Goal: Information Seeking & Learning: Find specific fact

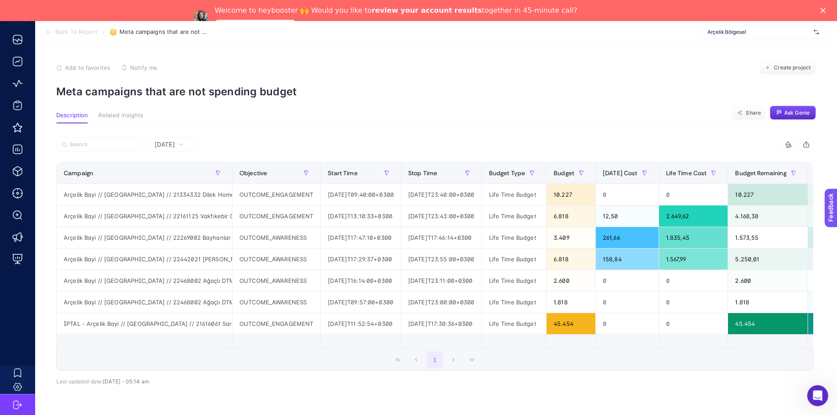
scroll to position [43, 0]
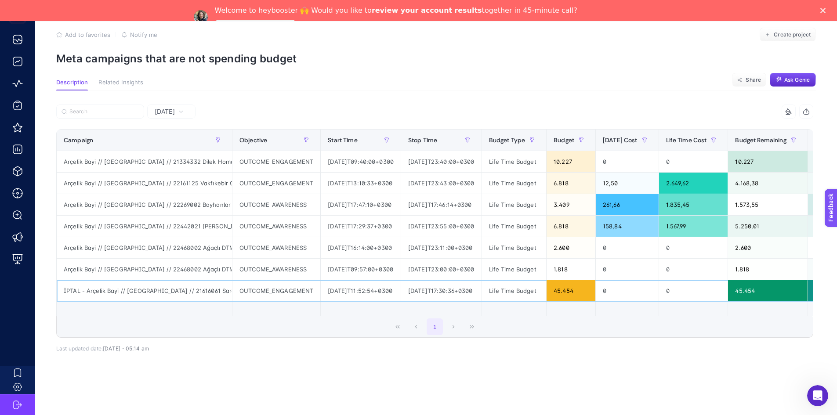
click at [98, 280] on div "İPTAL - Arçelik Bayi // [GEOGRAPHIC_DATA] // 21616061 Saral Kardeşler Arçelik -…" at bounding box center [144, 290] width 175 height 21
click at [80, 281] on div "İPTAL - Arçelik Bayi // [GEOGRAPHIC_DATA] // 21616061 Saral Kardeşler Arçelik -…" at bounding box center [144, 290] width 175 height 21
click at [169, 280] on div "İPTAL - Arçelik Bayi // [GEOGRAPHIC_DATA] // 21616061 Saral Kardeşler Arçelik -…" at bounding box center [144, 290] width 175 height 21
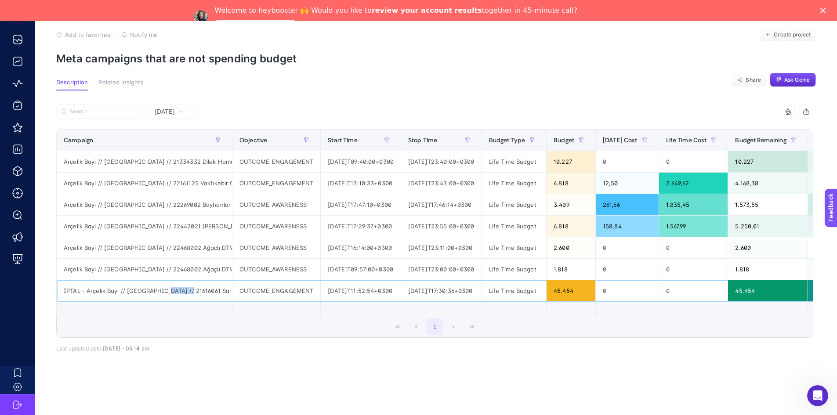
click at [170, 280] on div "İPTAL - Arçelik Bayi // [GEOGRAPHIC_DATA] // 21616061 Saral Kardeşler Arçelik -…" at bounding box center [144, 290] width 175 height 21
copy div "21616061"
drag, startPoint x: 230, startPoint y: 131, endPoint x: 441, endPoint y: 133, distance: 210.5
click at [441, 133] on div "9 items selected Campaign Objective Start Time Stop Time Budget Type Budget [DA…" at bounding box center [434, 221] width 757 height 233
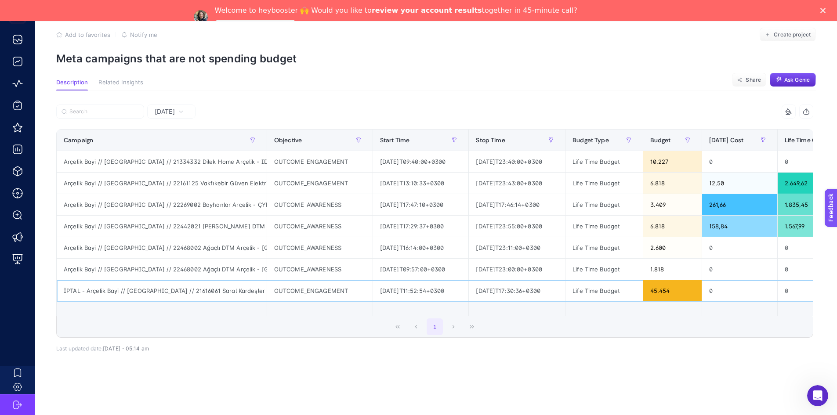
click at [225, 283] on div "İPTAL - Arçelik Bayi // [GEOGRAPHIC_DATA] // 21616061 Saral Kardeşler Arçelik -…" at bounding box center [162, 290] width 210 height 21
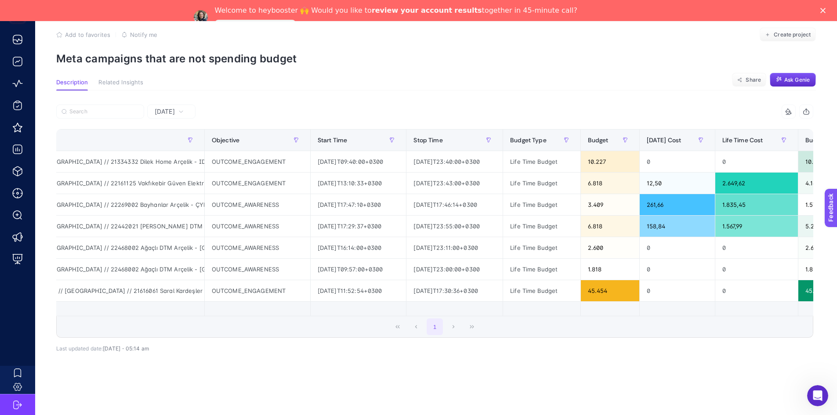
scroll to position [0, 61]
drag, startPoint x: 121, startPoint y: 305, endPoint x: 106, endPoint y: 306, distance: 14.5
click at [106, 306] on td at bounding box center [101, 309] width 211 height 15
click at [134, 280] on div "İPTAL - Arçelik Bayi // [GEOGRAPHIC_DATA] // 21616061 Saral Kardeşler Arçelik -…" at bounding box center [101, 290] width 210 height 21
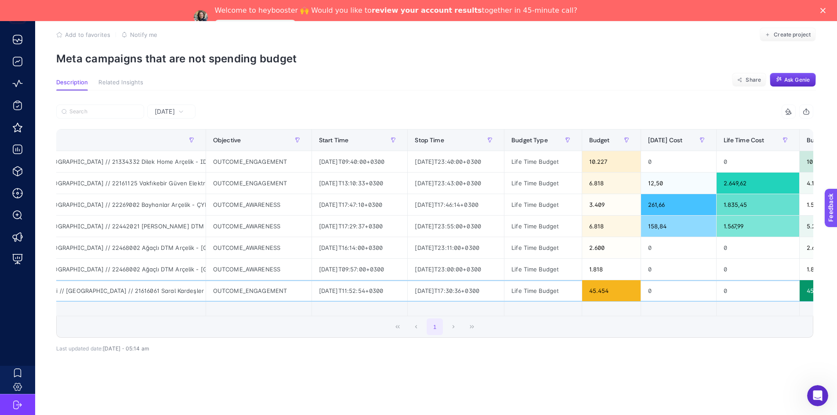
click at [108, 280] on div "İPTAL - Arçelik Bayi // [GEOGRAPHIC_DATA] // 21616061 Saral Kardeşler Arçelik -…" at bounding box center [101, 290] width 210 height 21
drag, startPoint x: 116, startPoint y: 276, endPoint x: 207, endPoint y: 281, distance: 91.5
click at [207, 281] on tr "İPTAL - Arçelik Bayi // [GEOGRAPHIC_DATA] // 21616061 Saral Kardeşler Arçelik -…" at bounding box center [735, 291] width 1479 height 22
click at [178, 283] on div "İPTAL - Arçelik Bayi // [GEOGRAPHIC_DATA] // 21616061 Saral Kardeşler Arçelik -…" at bounding box center [101, 290] width 210 height 21
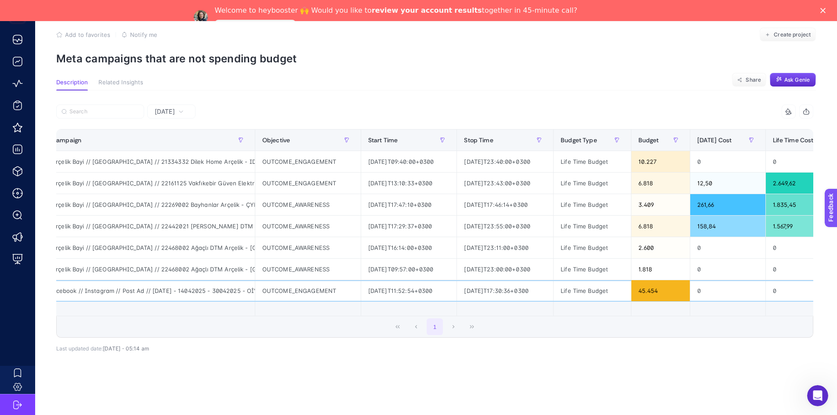
scroll to position [0, 0]
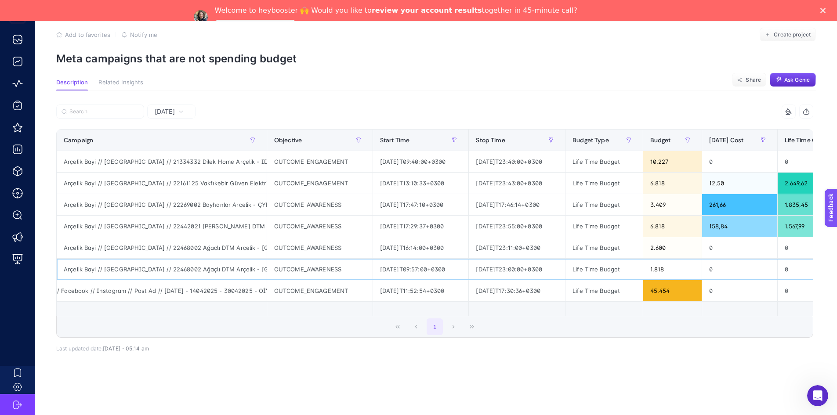
click at [82, 260] on div "Arçelik Bayi // [GEOGRAPHIC_DATA] // 22468002 Ağaçlı DTM Arçelik - [GEOGRAPHIC_…" at bounding box center [162, 269] width 210 height 21
click at [155, 259] on div "Arçelik Bayi // [GEOGRAPHIC_DATA] // 22468002 Ağaçlı DTM Arçelik - [GEOGRAPHIC_…" at bounding box center [162, 269] width 210 height 21
click at [154, 237] on div "Arçelik Bayi // [GEOGRAPHIC_DATA] // 22468002 Ağaçlı DTM Arçelik - [GEOGRAPHIC_…" at bounding box center [162, 247] width 210 height 21
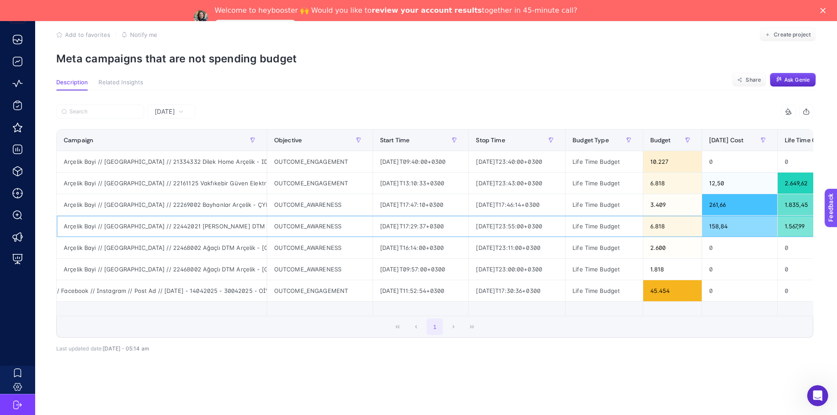
click at [151, 216] on div "Arçelik Bayi // [GEOGRAPHIC_DATA] // 22442021 [PERSON_NAME] DTM Arçelik - // [G…" at bounding box center [162, 226] width 210 height 21
click at [155, 240] on div "Arçelik Bayi // [GEOGRAPHIC_DATA] // 22468002 Ağaçlı DTM Arçelik - [GEOGRAPHIC_…" at bounding box center [162, 247] width 210 height 21
click at [212, 238] on div "Arçelik Bayi // [GEOGRAPHIC_DATA] // 22468002 Ağaçlı DTM Arçelik - [GEOGRAPHIC_…" at bounding box center [162, 247] width 210 height 21
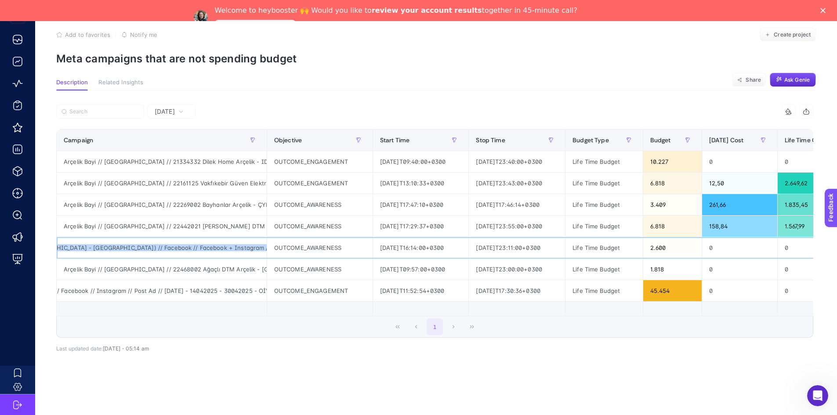
scroll to position [0, 351]
drag, startPoint x: 188, startPoint y: 236, endPoint x: 269, endPoint y: 234, distance: 81.8
click at [269, 237] on tr "Arçelik Bayi // [GEOGRAPHIC_DATA] // 22468002 Ağaçlı DTM Arçelik - [GEOGRAPHIC_…" at bounding box center [796, 248] width 1479 height 22
click at [229, 241] on div "Arçelik Bayi // [GEOGRAPHIC_DATA] // 22468002 Ağaçlı DTM Arçelik - [GEOGRAPHIC_…" at bounding box center [162, 247] width 210 height 21
click at [233, 240] on div "Arçelik Bayi // [GEOGRAPHIC_DATA] // 22468002 Ağaçlı DTM Arçelik - [GEOGRAPHIC_…" at bounding box center [162, 247] width 210 height 21
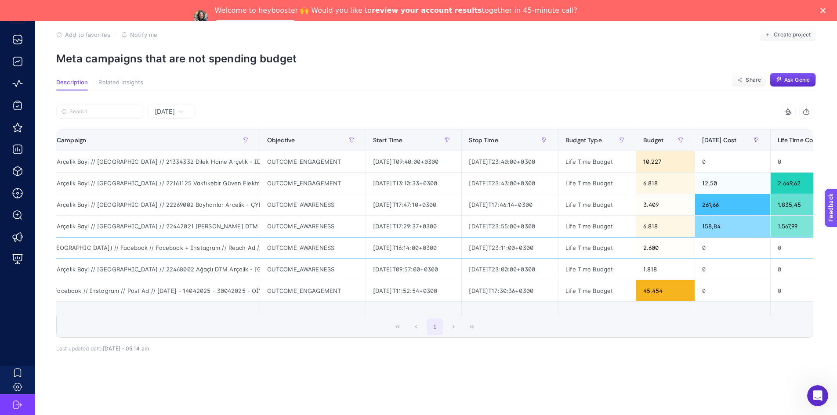
scroll to position [0, 0]
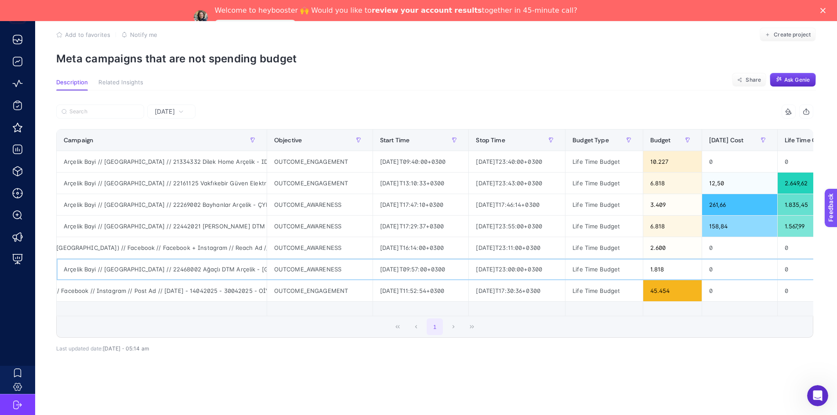
click at [148, 261] on div "Arçelik Bayi // [GEOGRAPHIC_DATA] // 22468002 Ağaçlı DTM Arçelik - [GEOGRAPHIC_…" at bounding box center [162, 269] width 210 height 21
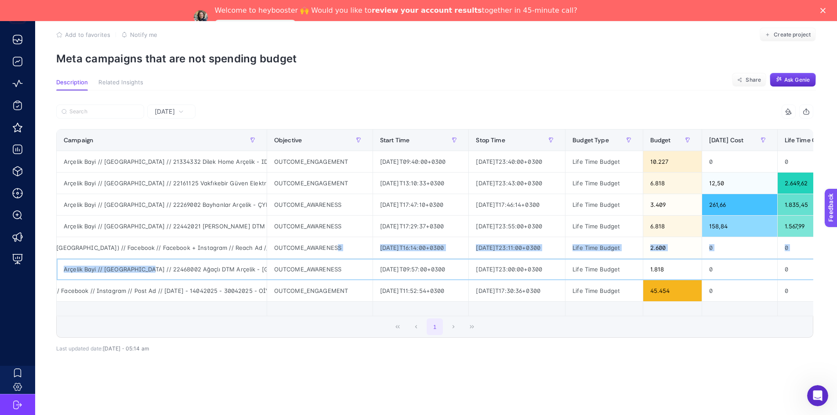
scroll to position [0, 353]
drag, startPoint x: 146, startPoint y: 261, endPoint x: 342, endPoint y: 247, distance: 196.5
click at [342, 247] on tbody "Arçelik Bayi // [GEOGRAPHIC_DATA] // 21334332 Dilek Home Arçelik - ID // [GEOGR…" at bounding box center [796, 226] width 1479 height 151
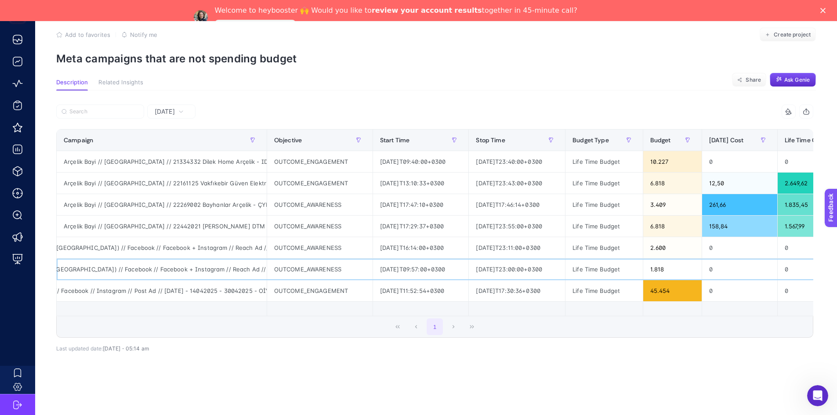
click at [147, 262] on div "Arçelik Bayi // [GEOGRAPHIC_DATA] // 22468002 Ağaçlı DTM Arçelik - [GEOGRAPHIC_…" at bounding box center [162, 269] width 210 height 21
click at [143, 241] on div "Arçelik Bayi // [GEOGRAPHIC_DATA] // 22468002 Ağaçlı DTM Arçelik - [GEOGRAPHIC_…" at bounding box center [162, 247] width 210 height 21
click at [112, 262] on div "Arçelik Bayi // [GEOGRAPHIC_DATA] // 22468002 Ağaçlı DTM Arçelik - [GEOGRAPHIC_…" at bounding box center [162, 269] width 210 height 21
click at [157, 261] on div "Arçelik Bayi // [GEOGRAPHIC_DATA] // 22468002 Ağaçlı DTM Arçelik - [GEOGRAPHIC_…" at bounding box center [162, 269] width 210 height 21
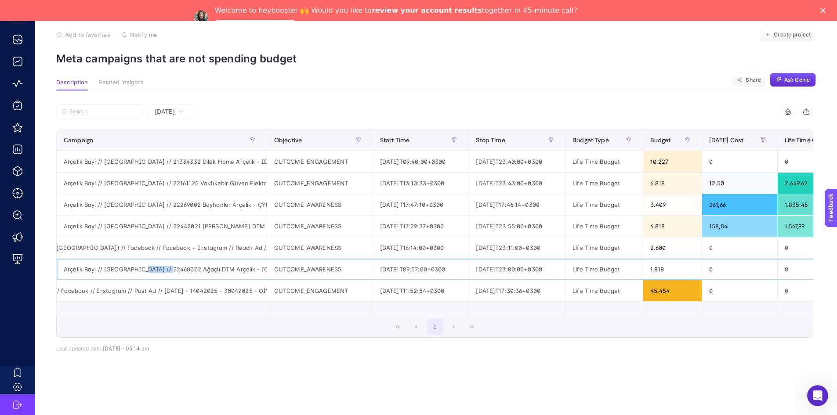
click at [157, 261] on div "Arçelik Bayi // [GEOGRAPHIC_DATA] // 22468002 Ağaçlı DTM Arçelik - [GEOGRAPHIC_…" at bounding box center [162, 269] width 210 height 21
click at [161, 261] on div "Arçelik Bayi // [GEOGRAPHIC_DATA] // 22468002 Ağaçlı DTM Arçelik - [GEOGRAPHIC_…" at bounding box center [162, 269] width 210 height 21
drag, startPoint x: 154, startPoint y: 261, endPoint x: 338, endPoint y: 256, distance: 184.2
click at [338, 259] on tr "Arçelik Bayi // [GEOGRAPHIC_DATA] // 22468002 Ağaçlı DTM Arçelik - [GEOGRAPHIC_…" at bounding box center [796, 270] width 1479 height 22
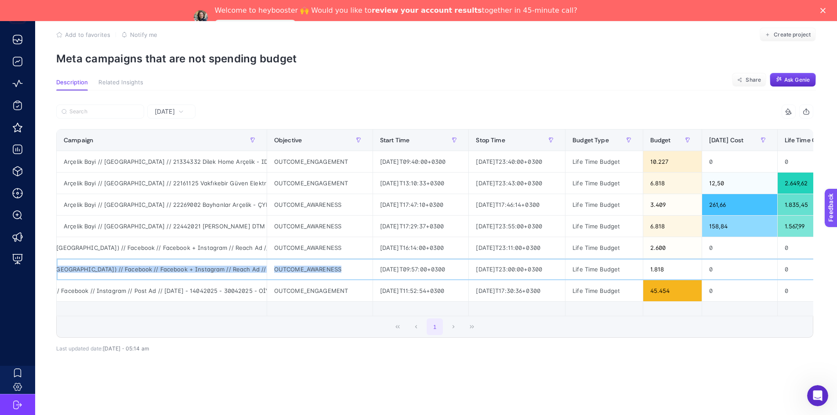
click at [110, 259] on div "Arçelik Bayi // [GEOGRAPHIC_DATA] // 22468002 Ağaçlı DTM Arçelik - [GEOGRAPHIC_…" at bounding box center [162, 269] width 210 height 21
click at [116, 259] on div "Arçelik Bayi // [GEOGRAPHIC_DATA] // 22468002 Ağaçlı DTM Arçelik - [GEOGRAPHIC_…" at bounding box center [162, 269] width 210 height 21
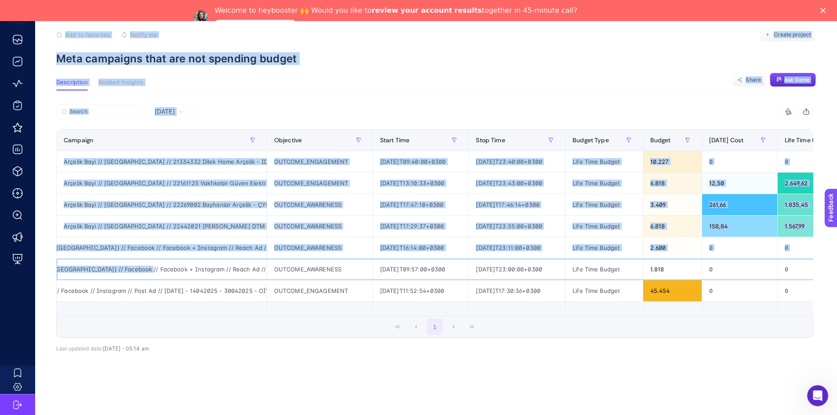
scroll to position [0, 0]
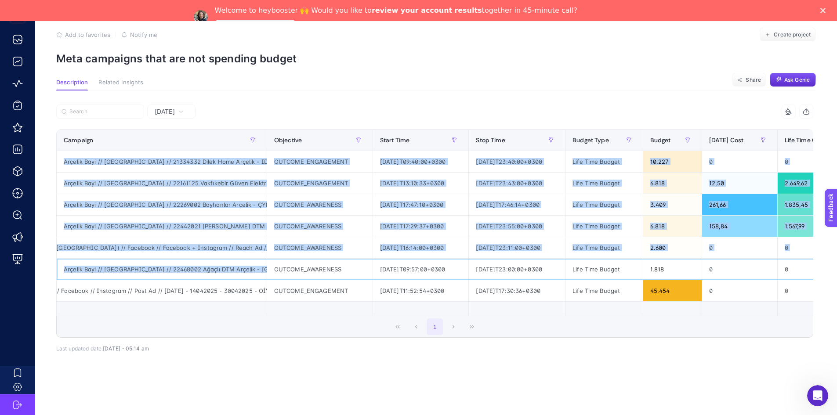
drag, startPoint x: 118, startPoint y: 261, endPoint x: 111, endPoint y: 277, distance: 17.5
click at [0, 271] on html "Back To Report / Meta campaigns that are not spending budget Arçelik Bölgesel A…" at bounding box center [418, 185] width 837 height 436
drag, startPoint x: 109, startPoint y: 265, endPoint x: 96, endPoint y: 266, distance: 12.4
click at [109, 265] on div "Arçelik Bayi // [GEOGRAPHIC_DATA] // 22468002 Ağaçlı DTM Arçelik - [GEOGRAPHIC_…" at bounding box center [162, 269] width 210 height 21
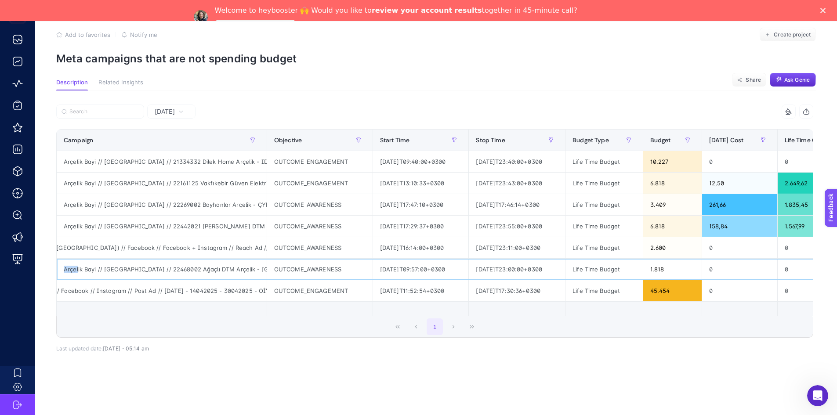
drag, startPoint x: 78, startPoint y: 264, endPoint x: 63, endPoint y: 264, distance: 14.5
click at [63, 264] on div "Arçelik Bayi // [GEOGRAPHIC_DATA] // 22468002 Ağaçlı DTM Arçelik - [GEOGRAPHIC_…" at bounding box center [162, 269] width 210 height 21
click at [163, 263] on div "Arçelik Bayi // [GEOGRAPHIC_DATA] // 22468002 Ağaçlı DTM Arçelik - [GEOGRAPHIC_…" at bounding box center [162, 269] width 210 height 21
copy div "22468002"
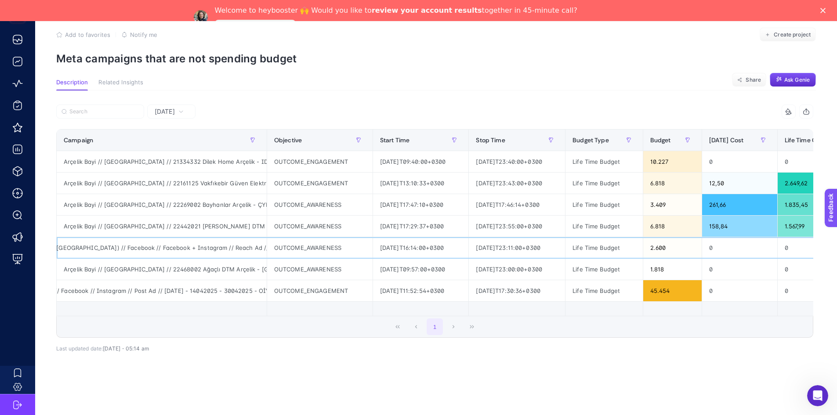
click at [148, 242] on div "Arçelik Bayi // [GEOGRAPHIC_DATA] // 22468002 Ağaçlı DTM Arçelik - [GEOGRAPHIC_…" at bounding box center [162, 247] width 210 height 21
click at [154, 217] on div "Arçelik Bayi // [GEOGRAPHIC_DATA] // 22442021 [PERSON_NAME] DTM Arçelik - // [G…" at bounding box center [162, 226] width 210 height 21
click at [170, 219] on div "Arçelik Bayi // [GEOGRAPHIC_DATA] // 22442021 [PERSON_NAME] DTM Arçelik - // [G…" at bounding box center [162, 226] width 210 height 21
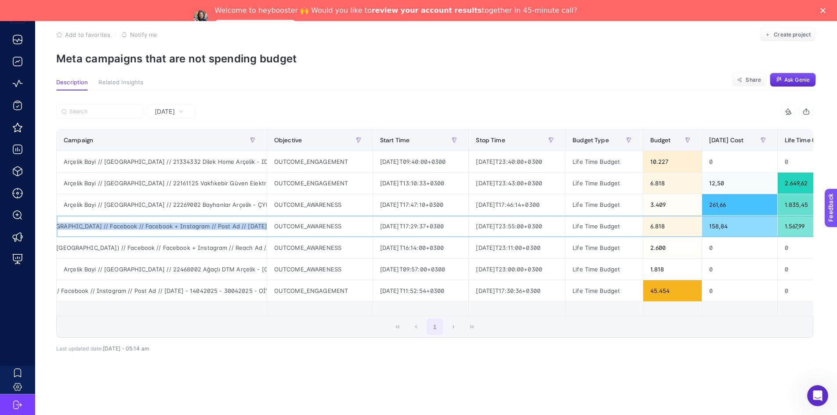
drag, startPoint x: 160, startPoint y: 219, endPoint x: 241, endPoint y: 225, distance: 81.0
click at [241, 225] on div "Arçelik Bayi // [GEOGRAPHIC_DATA] // 22442021 [PERSON_NAME] DTM Arçelik - // [G…" at bounding box center [162, 226] width 210 height 21
click at [198, 200] on div "Arçelik Bayi // [GEOGRAPHIC_DATA] // 22269002 Bayhanlar Arçelik - ÇYK // [GEOGR…" at bounding box center [162, 204] width 210 height 21
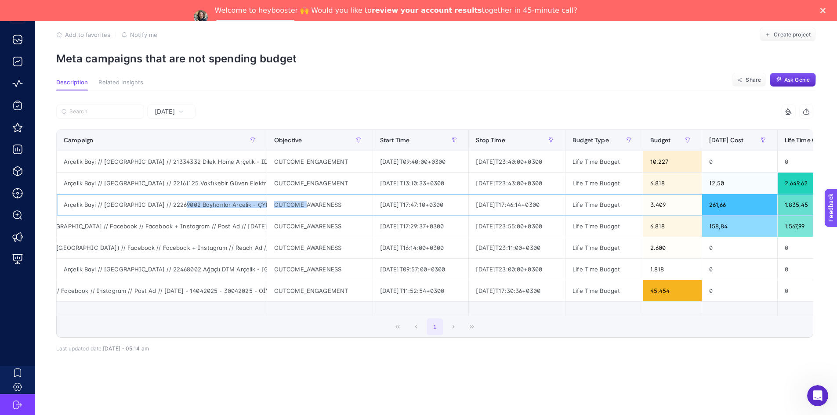
scroll to position [0, 349]
drag, startPoint x: 185, startPoint y: 197, endPoint x: 262, endPoint y: 203, distance: 76.7
click at [262, 203] on tr "Arçelik Bayi // [GEOGRAPHIC_DATA] // 22269002 Bayhanlar Arçelik - ÇYK // [GEOGR…" at bounding box center [796, 205] width 1479 height 22
click at [209, 174] on div "Arçelik Bayi // [GEOGRAPHIC_DATA] // 22161125 Vakfıkebir Güven Elektrikli - ÇYK…" at bounding box center [162, 183] width 210 height 21
click at [155, 176] on div "Arçelik Bayi // [GEOGRAPHIC_DATA] // 22161125 Vakfıkebir Güven Elektrikli - ÇYK…" at bounding box center [162, 183] width 210 height 21
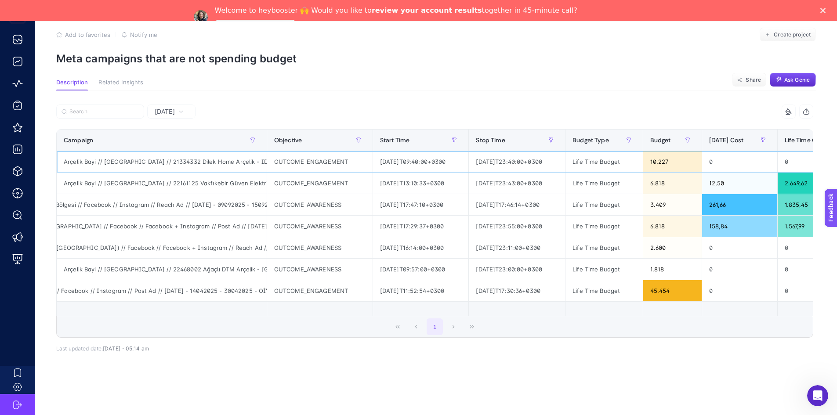
click at [147, 158] on div "Arçelik Bayi // [GEOGRAPHIC_DATA] // 21334332 Dilek Home Arçelik - ID // [GEOGR…" at bounding box center [162, 161] width 210 height 21
click at [149, 153] on div "Arçelik Bayi // [GEOGRAPHIC_DATA] // 21334332 Dilek Home Arçelik - ID // [GEOGR…" at bounding box center [162, 161] width 210 height 21
click at [215, 151] on div "Arçelik Bayi // [GEOGRAPHIC_DATA] // 21334332 Dilek Home Arçelik - ID // [GEOGR…" at bounding box center [162, 161] width 210 height 21
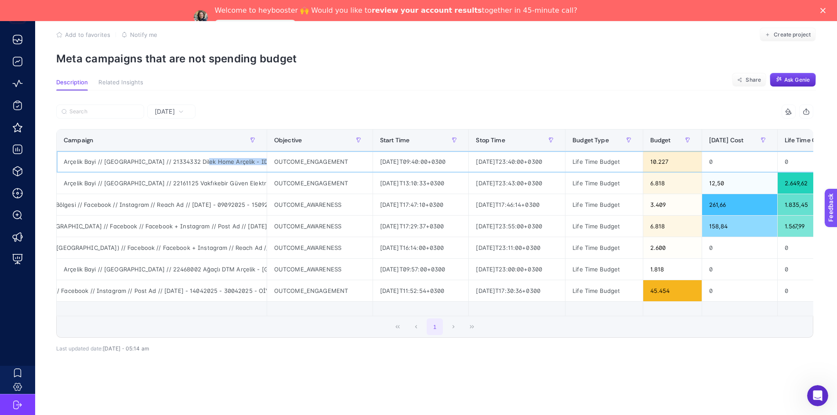
scroll to position [0, 295]
drag, startPoint x: 208, startPoint y: 153, endPoint x: 387, endPoint y: 146, distance: 179.5
click at [387, 151] on tr "Arçelik Bayi // [GEOGRAPHIC_DATA] // 21334332 Dilek Home Arçelik - ID // [GEOGR…" at bounding box center [796, 162] width 1479 height 22
click at [240, 155] on div "Arçelik Bayi // [GEOGRAPHIC_DATA] // 21334332 Dilek Home Arçelik - ID // [GEOGR…" at bounding box center [162, 161] width 210 height 21
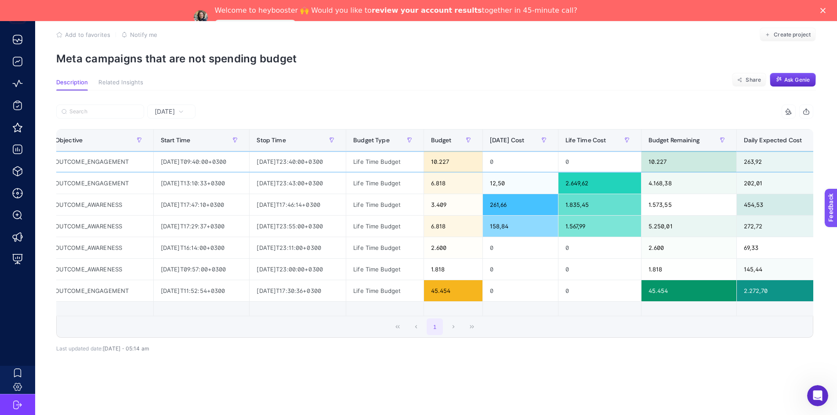
scroll to position [0, 0]
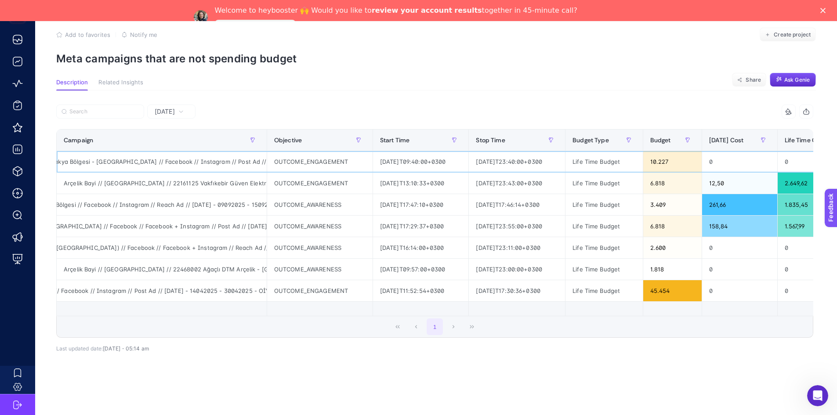
click at [143, 157] on div "Arçelik Bayi // [GEOGRAPHIC_DATA] // 21334332 Dilek Home Arçelik - ID // [GEOGR…" at bounding box center [162, 161] width 210 height 21
click at [148, 154] on div "Arçelik Bayi // [GEOGRAPHIC_DATA] // 21334332 Dilek Home Arçelik - ID // [GEOGR…" at bounding box center [162, 161] width 210 height 21
drag, startPoint x: 150, startPoint y: 154, endPoint x: 195, endPoint y: 155, distance: 45.3
click at [195, 155] on div "Arçelik Bayi // [GEOGRAPHIC_DATA] // 21334332 Dilek Home Arçelik - ID // [GEOGR…" at bounding box center [162, 161] width 210 height 21
click at [161, 156] on div "Arçelik Bayi // [GEOGRAPHIC_DATA] // 21334332 Dilek Home Arçelik - ID // [GEOGR…" at bounding box center [162, 161] width 210 height 21
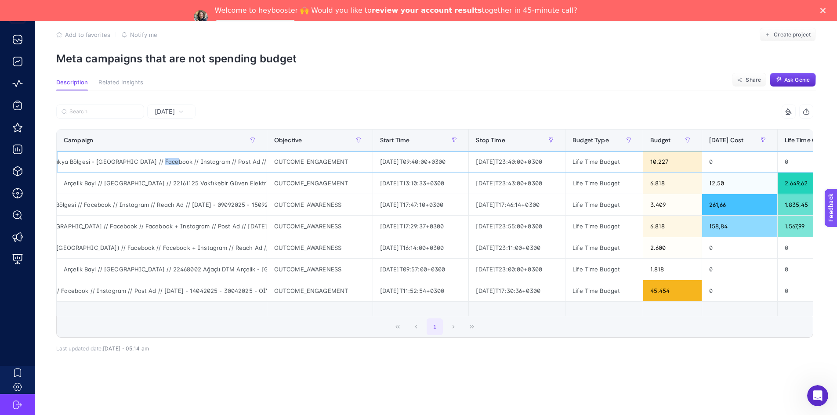
drag, startPoint x: 146, startPoint y: 155, endPoint x: 134, endPoint y: 156, distance: 11.9
click at [134, 156] on div "Arçelik Bayi // [GEOGRAPHIC_DATA] // 21334332 Dilek Home Arçelik - ID // [GEOGR…" at bounding box center [162, 161] width 210 height 21
click at [141, 195] on div "Arçelik Bayi // [GEOGRAPHIC_DATA] // 22269002 Bayhanlar Arçelik - ÇYK // [GEOGR…" at bounding box center [162, 204] width 210 height 21
click at [197, 239] on div "Arçelik Bayi // [GEOGRAPHIC_DATA] // 22468002 Ağaçlı DTM Arçelik - [GEOGRAPHIC_…" at bounding box center [162, 247] width 210 height 21
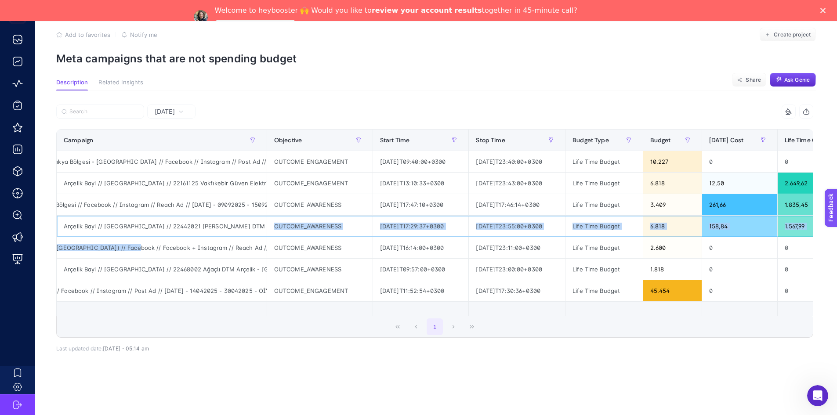
drag, startPoint x: 145, startPoint y: 224, endPoint x: 115, endPoint y: 237, distance: 32.7
click at [107, 229] on tbody "Arçelik Bayi // [GEOGRAPHIC_DATA] // 21334332 Dilek Home Arçelik - ID // [GEOGR…" at bounding box center [796, 226] width 1479 height 151
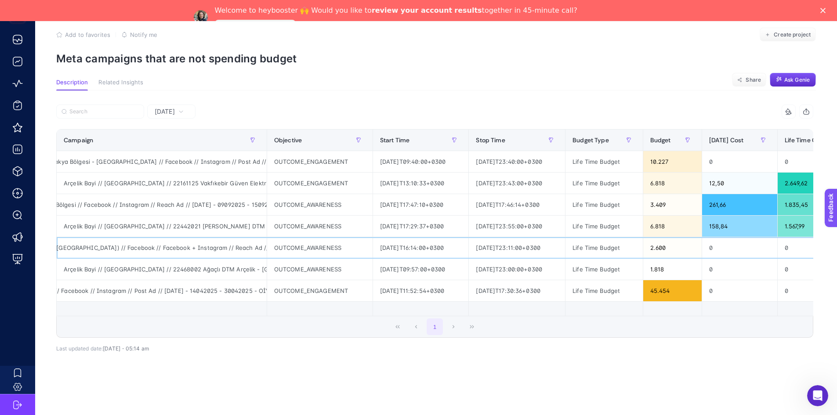
click at [117, 237] on div "Arçelik Bayi // [GEOGRAPHIC_DATA] // 22468002 Ağaçlı DTM Arçelik - [GEOGRAPHIC_…" at bounding box center [162, 247] width 210 height 21
drag, startPoint x: 161, startPoint y: 241, endPoint x: 145, endPoint y: 242, distance: 16.7
click at [145, 242] on div "Arçelik Bayi // [GEOGRAPHIC_DATA] // 22468002 Ağaçlı DTM Arçelik - [GEOGRAPHIC_…" at bounding box center [162, 247] width 210 height 21
click at [171, 265] on div "Arçelik Bayi // [GEOGRAPHIC_DATA] // 22468002 Ağaçlı DTM Arçelik - [GEOGRAPHIC_…" at bounding box center [162, 269] width 210 height 21
drag, startPoint x: 171, startPoint y: 281, endPoint x: 148, endPoint y: 287, distance: 24.4
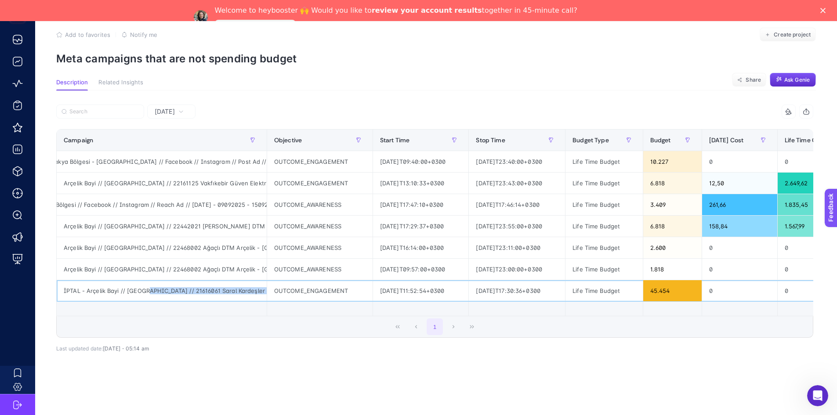
click at [148, 287] on div "İPTAL - Arçelik Bayi // [GEOGRAPHIC_DATA] // 21616061 Saral Kardeşler Arçelik -…" at bounding box center [162, 290] width 210 height 21
click at [162, 194] on div "Arçelik Bayi // [GEOGRAPHIC_DATA] // 22269002 Bayhanlar Arçelik - ÇYK // [GEOGR…" at bounding box center [162, 204] width 210 height 21
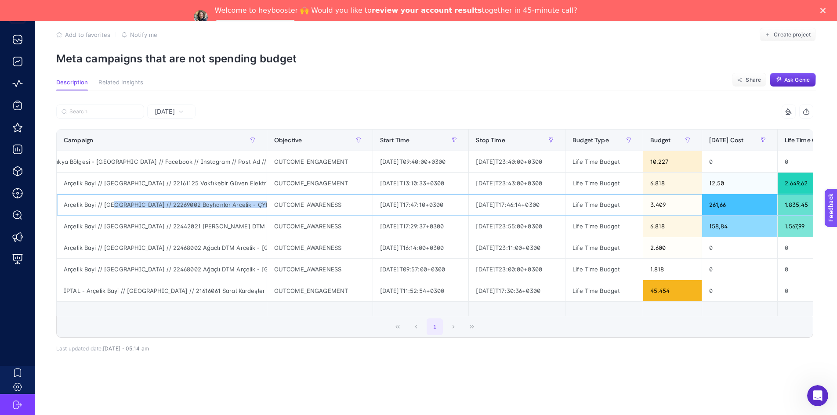
drag, startPoint x: 165, startPoint y: 197, endPoint x: 114, endPoint y: 206, distance: 51.4
click at [114, 206] on div "Arçelik Bayi // [GEOGRAPHIC_DATA] // 22269002 Bayhanlar Arçelik - ÇYK // [GEOGR…" at bounding box center [162, 204] width 210 height 21
click at [156, 197] on div "Arçelik Bayi // [GEOGRAPHIC_DATA] // 22269002 Bayhanlar Arçelik - ÇYK // [GEOGR…" at bounding box center [162, 204] width 210 height 21
click at [161, 197] on div "Arçelik Bayi // [GEOGRAPHIC_DATA] // 22269002 Bayhanlar Arçelik - ÇYK // [GEOGR…" at bounding box center [162, 204] width 210 height 21
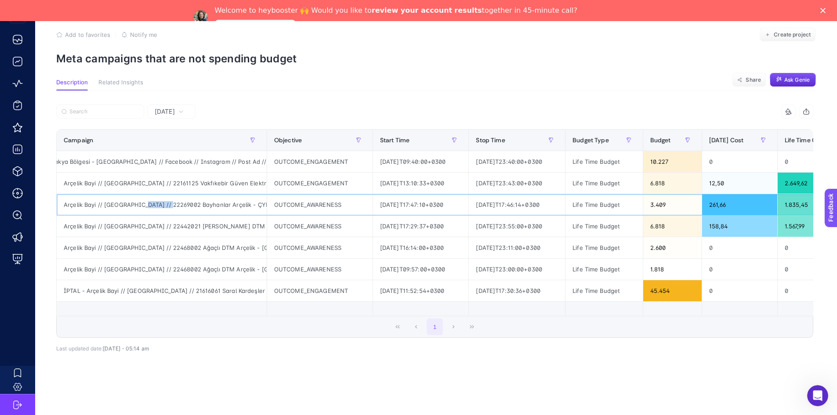
click at [161, 197] on div "Arçelik Bayi // [GEOGRAPHIC_DATA] // 22269002 Bayhanlar Arçelik - ÇYK // [GEOGR…" at bounding box center [162, 204] width 210 height 21
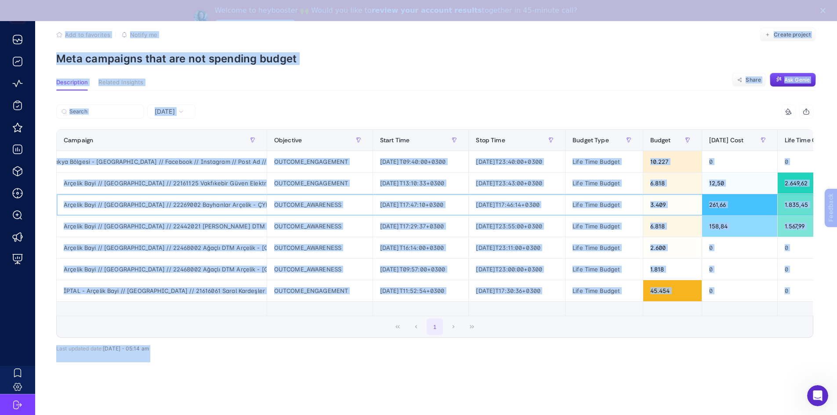
click at [146, 197] on div "Arçelik Bayi // [GEOGRAPHIC_DATA] // 22269002 Bayhanlar Arçelik - ÇYK // [GEOGR…" at bounding box center [162, 204] width 210 height 21
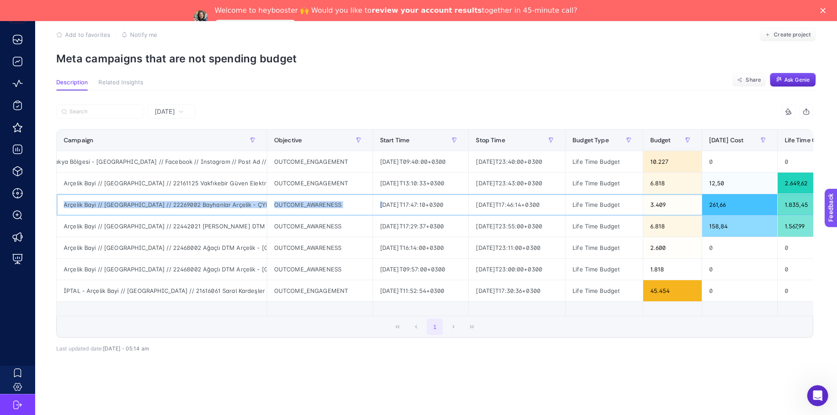
scroll to position [0, 349]
drag, startPoint x: 64, startPoint y: 197, endPoint x: 234, endPoint y: 156, distance: 174.5
click at [256, 203] on div "Arçelik Bayi // [GEOGRAPHIC_DATA] // 22269002 Bayhanlar Arçelik - ÇYK // [GEOGR…" at bounding box center [162, 204] width 210 height 21
copy div "Arçelik Bayi // [GEOGRAPHIC_DATA] // 22269002 Bayhanlar Arçelik - ÇYK // [GEOGR…"
click at [97, 197] on div "Arçelik Bayi // [GEOGRAPHIC_DATA] // 22269002 Bayhanlar Arçelik - ÇYK // [GEOGR…" at bounding box center [162, 204] width 210 height 21
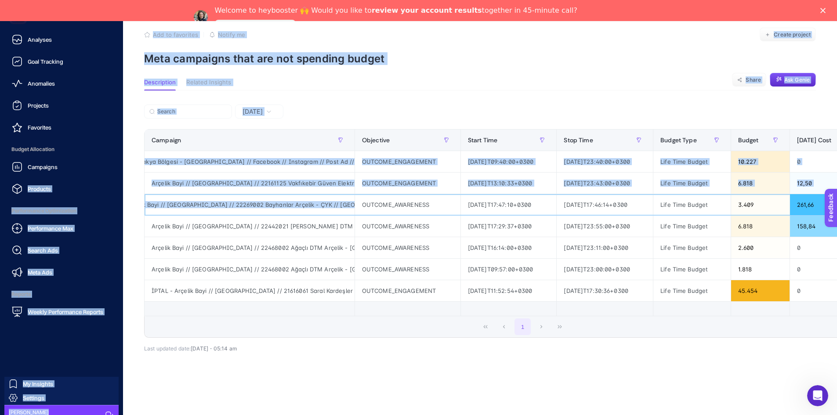
scroll to position [0, 0]
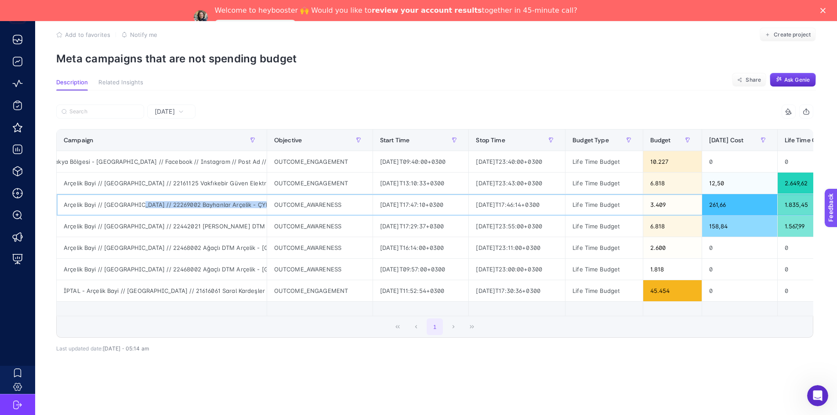
drag, startPoint x: 115, startPoint y: 197, endPoint x: 147, endPoint y: 201, distance: 32.8
click at [140, 203] on div "Arçelik Bayi // [GEOGRAPHIC_DATA] // 22269002 Bayhanlar Arçelik - ÇYK // [GEOGR…" at bounding box center [162, 204] width 210 height 21
click at [149, 200] on div "Arçelik Bayi // [GEOGRAPHIC_DATA] // 22269002 Bayhanlar Arçelik - ÇYK // [GEOGR…" at bounding box center [162, 204] width 210 height 21
click at [702, 152] on div "10.227" at bounding box center [672, 161] width 58 height 21
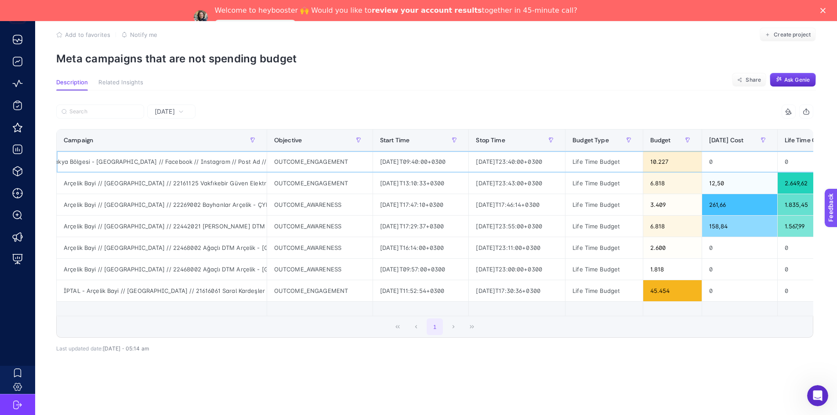
click at [161, 156] on div "Arçelik Bayi // [GEOGRAPHIC_DATA] // 21334332 Dilek Home Arçelik - ID // [GEOGR…" at bounding box center [162, 161] width 210 height 21
drag, startPoint x: 157, startPoint y: 154, endPoint x: 221, endPoint y: 153, distance: 64.2
click at [221, 153] on div "Arçelik Bayi // [GEOGRAPHIC_DATA] // 21334332 Dilek Home Arçelik - ID // [GEOGR…" at bounding box center [162, 161] width 210 height 21
